Goal: Information Seeking & Learning: Learn about a topic

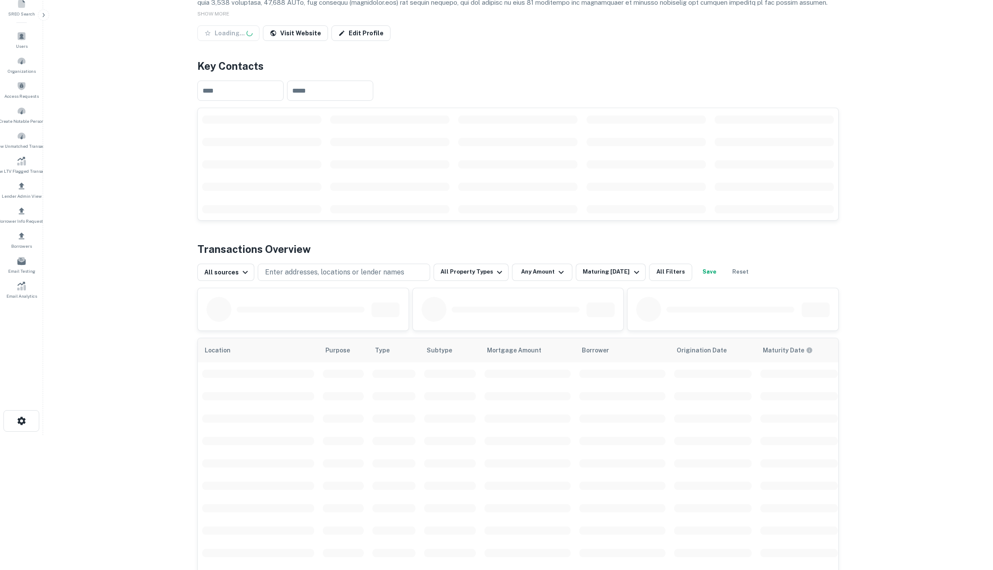
scroll to position [146, 0]
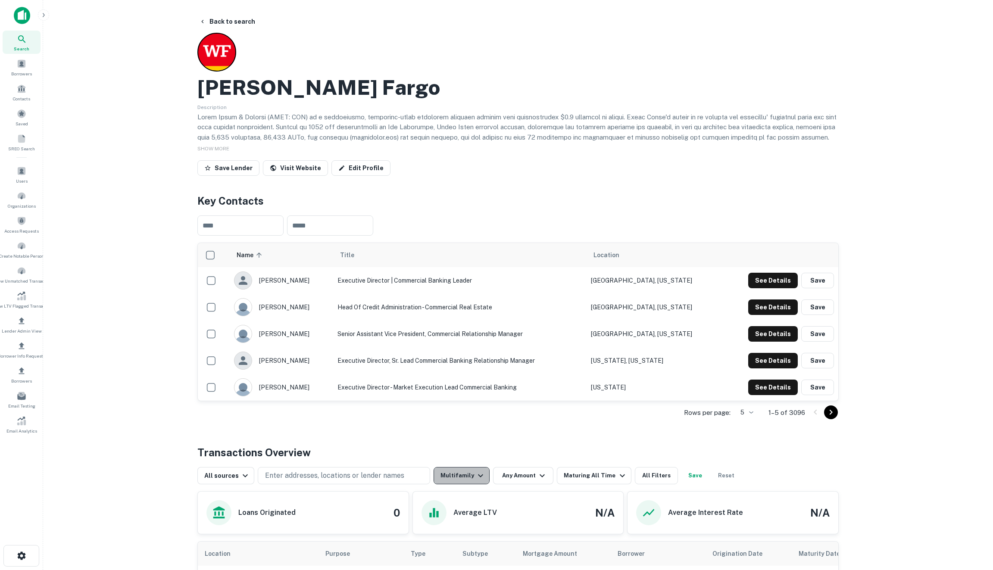
click at [469, 470] on button "Multifamily" at bounding box center [462, 475] width 56 height 17
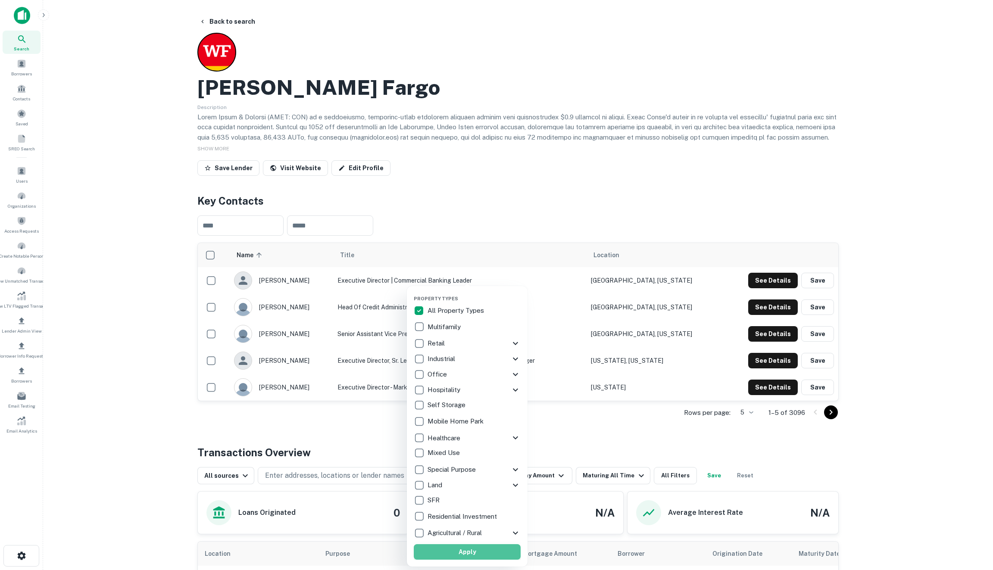
click at [453, 551] on button "Apply" at bounding box center [467, 553] width 107 height 16
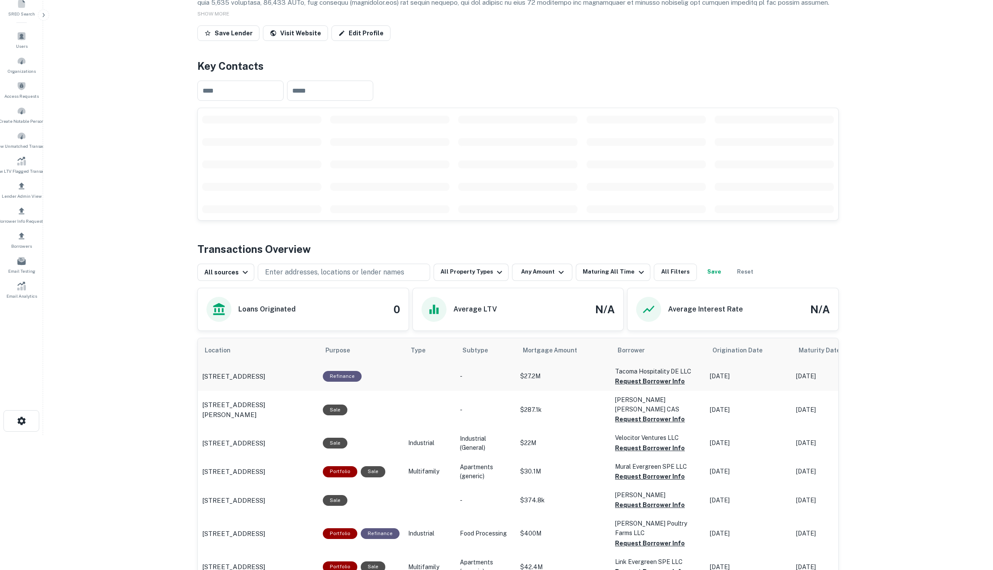
scroll to position [138, 0]
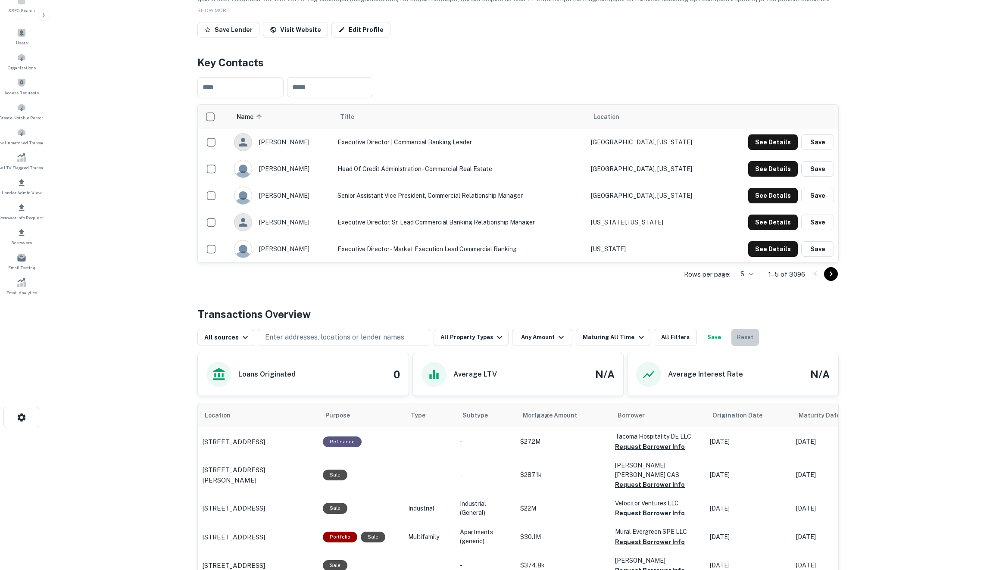
click at [736, 332] on button "Reset" at bounding box center [746, 337] width 28 height 17
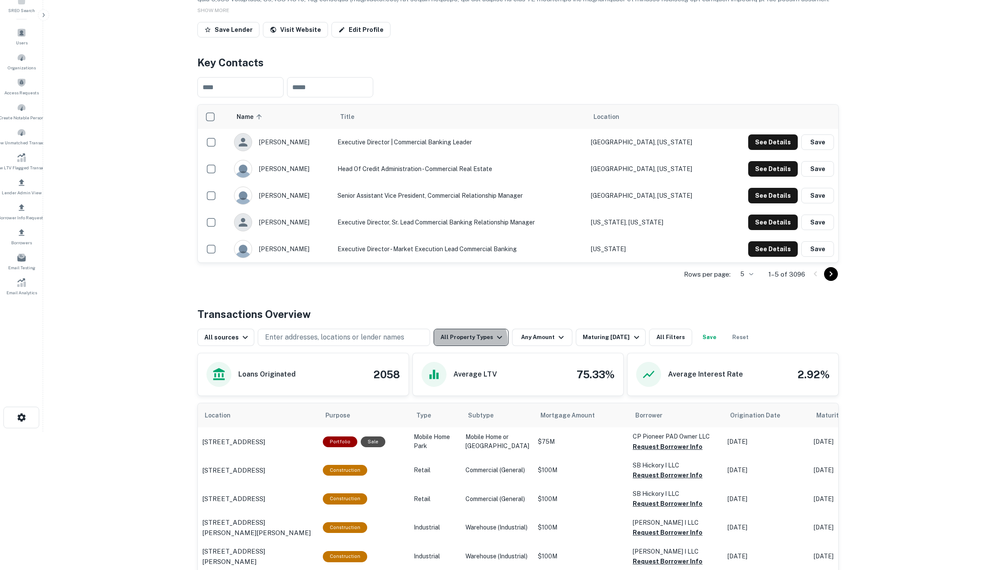
click at [461, 341] on button "All Property Types" at bounding box center [471, 337] width 75 height 17
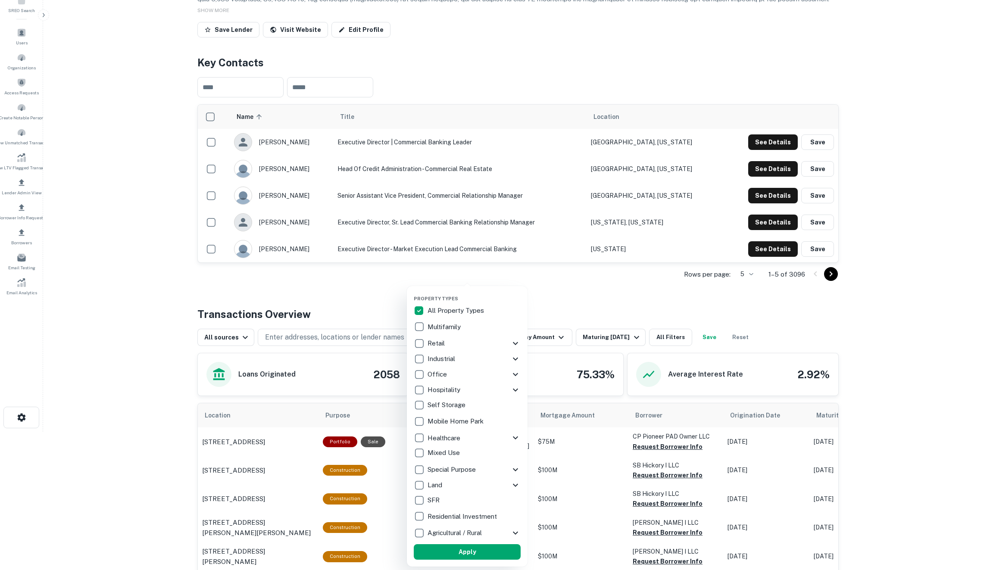
click at [442, 323] on p "Multifamily" at bounding box center [445, 327] width 35 height 10
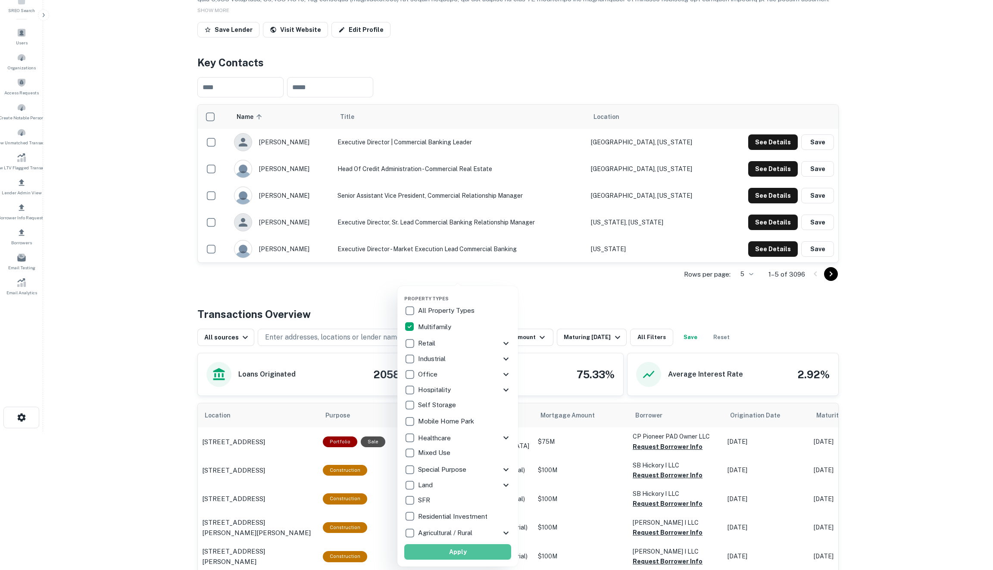
click at [453, 548] on button "Apply" at bounding box center [457, 553] width 107 height 16
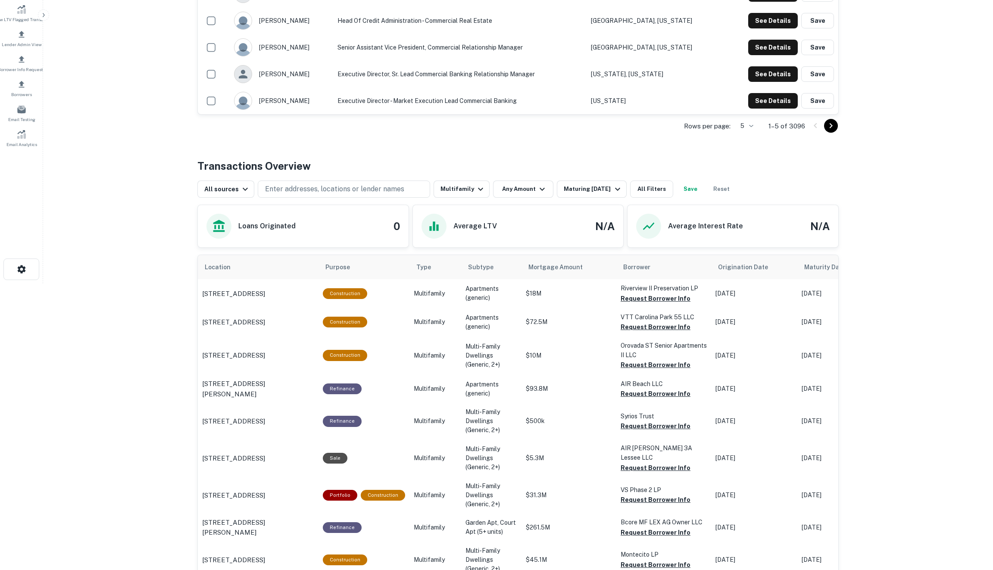
scroll to position [292, 0]
